Goal: Navigation & Orientation: Find specific page/section

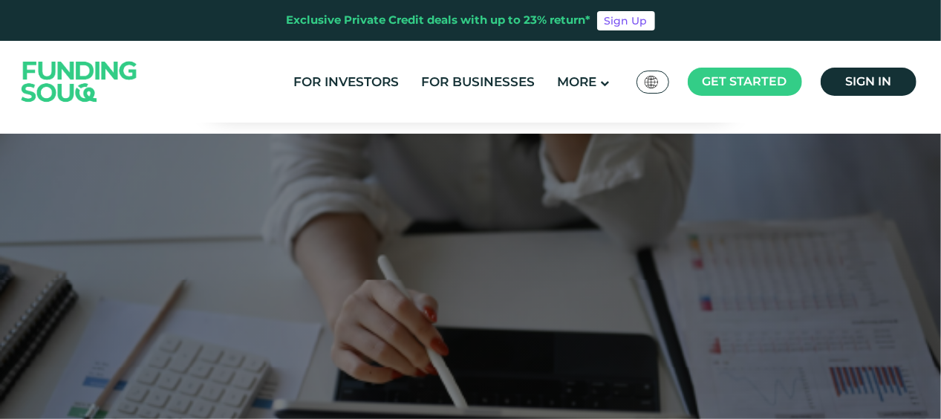
click at [651, 81] on img at bounding box center [651, 82] width 13 height 13
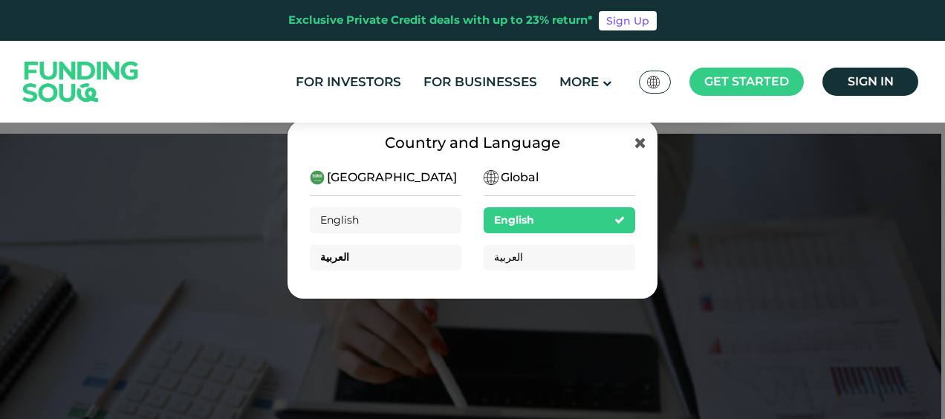
click at [377, 258] on div "العربية" at bounding box center [386, 257] width 152 height 26
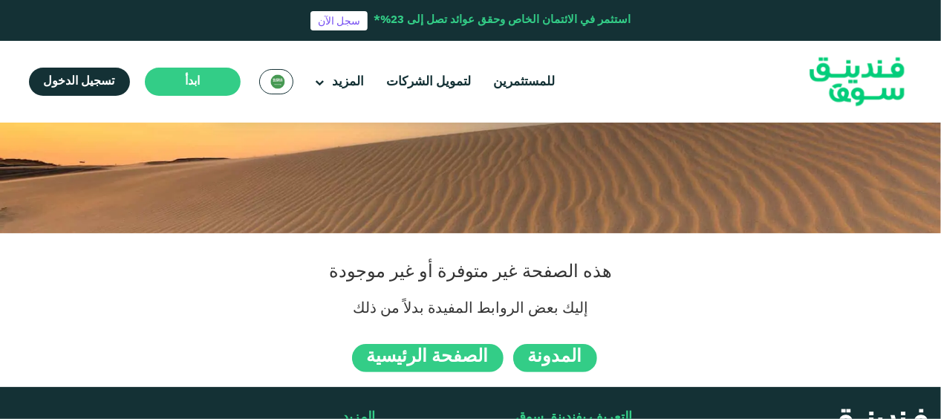
scroll to position [223, 0]
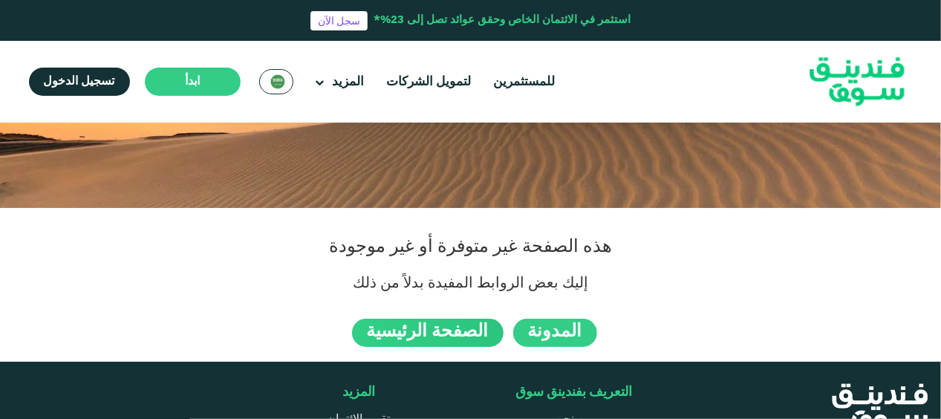
click at [431, 328] on span "الصفحة الرئيسية" at bounding box center [428, 331] width 122 height 17
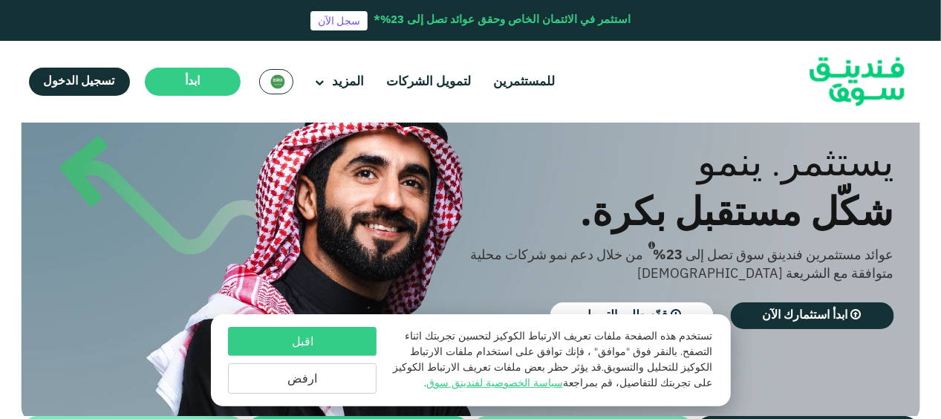
scroll to position [99, 0]
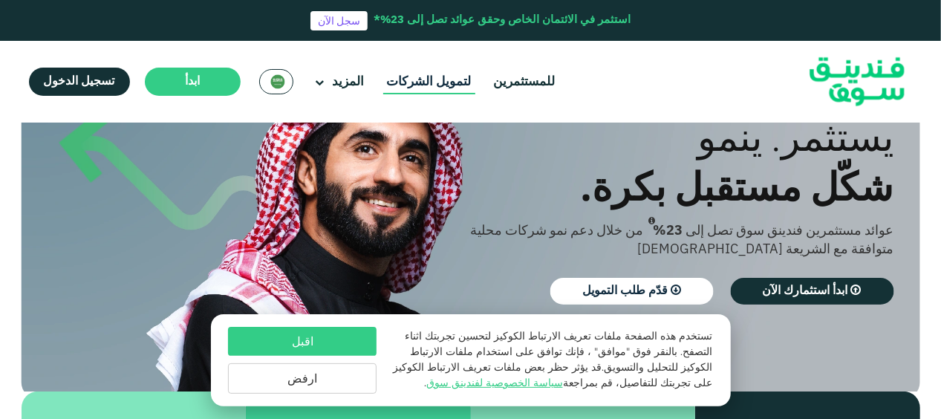
click at [432, 84] on link "لتمويل الشركات" at bounding box center [429, 82] width 92 height 25
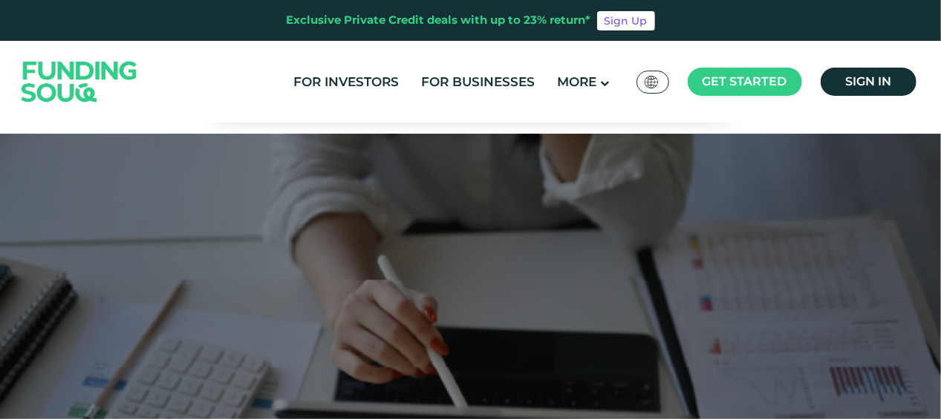
click at [654, 79] on img at bounding box center [651, 82] width 13 height 13
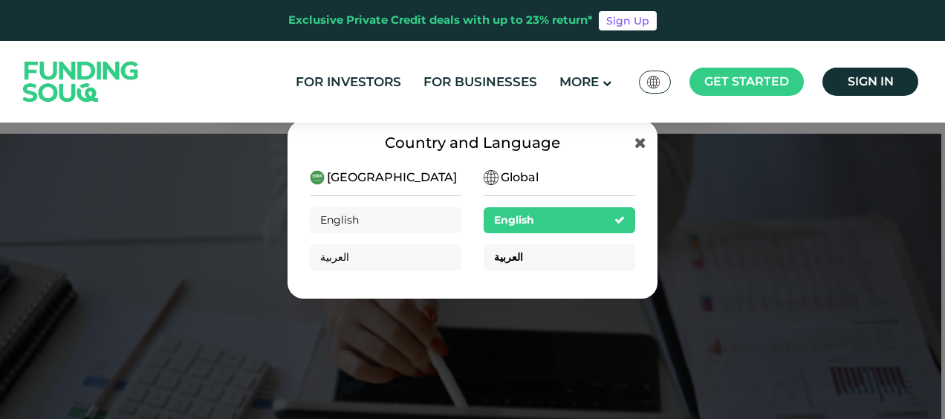
click at [544, 257] on div "العربية" at bounding box center [559, 257] width 152 height 26
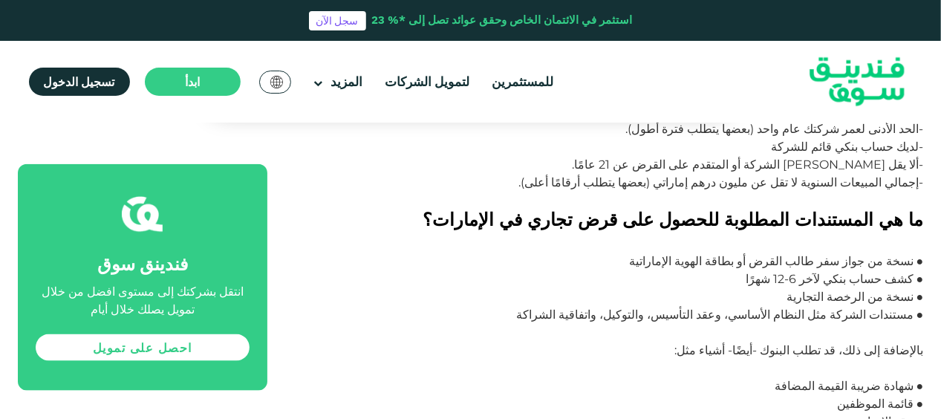
scroll to position [891, 0]
